Goal: Obtain resource: Obtain resource

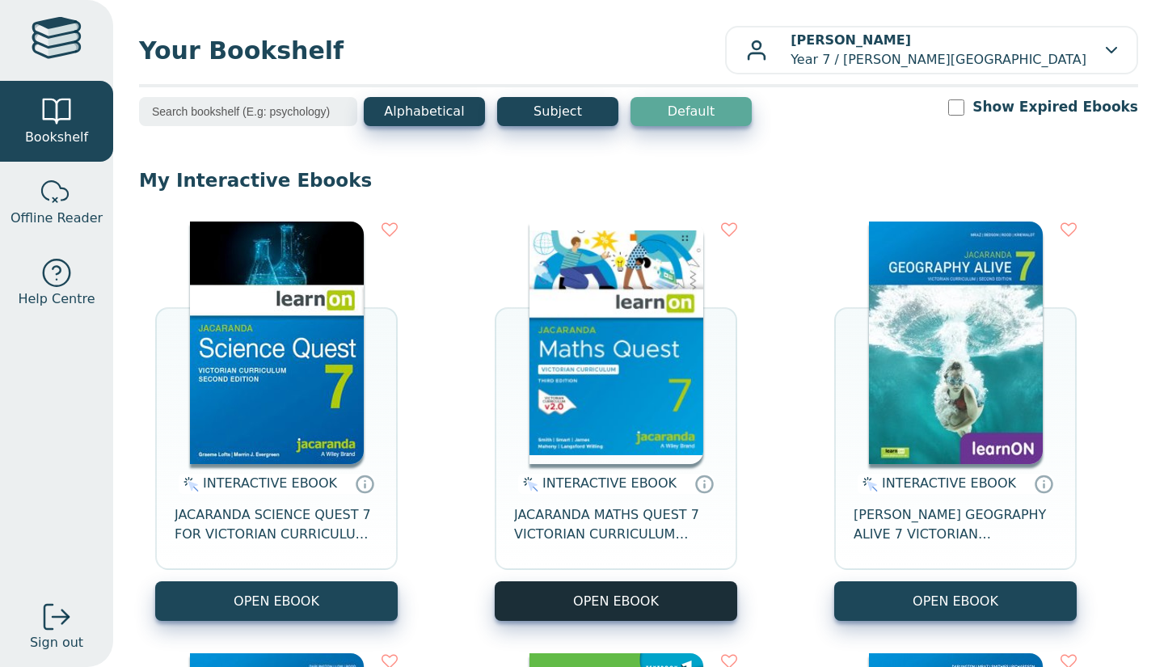
click at [571, 607] on button "OPEN EBOOK" at bounding box center [616, 601] width 242 height 40
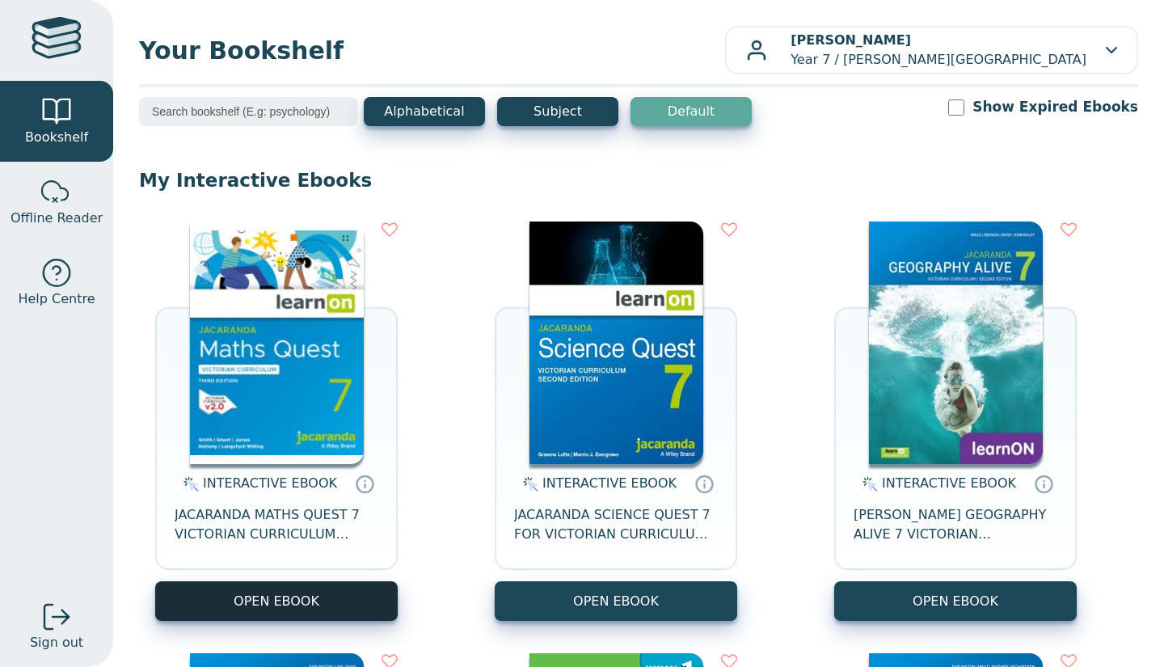
click at [273, 602] on button "OPEN EBOOK" at bounding box center [276, 601] width 242 height 40
